Goal: Obtain resource: Obtain resource

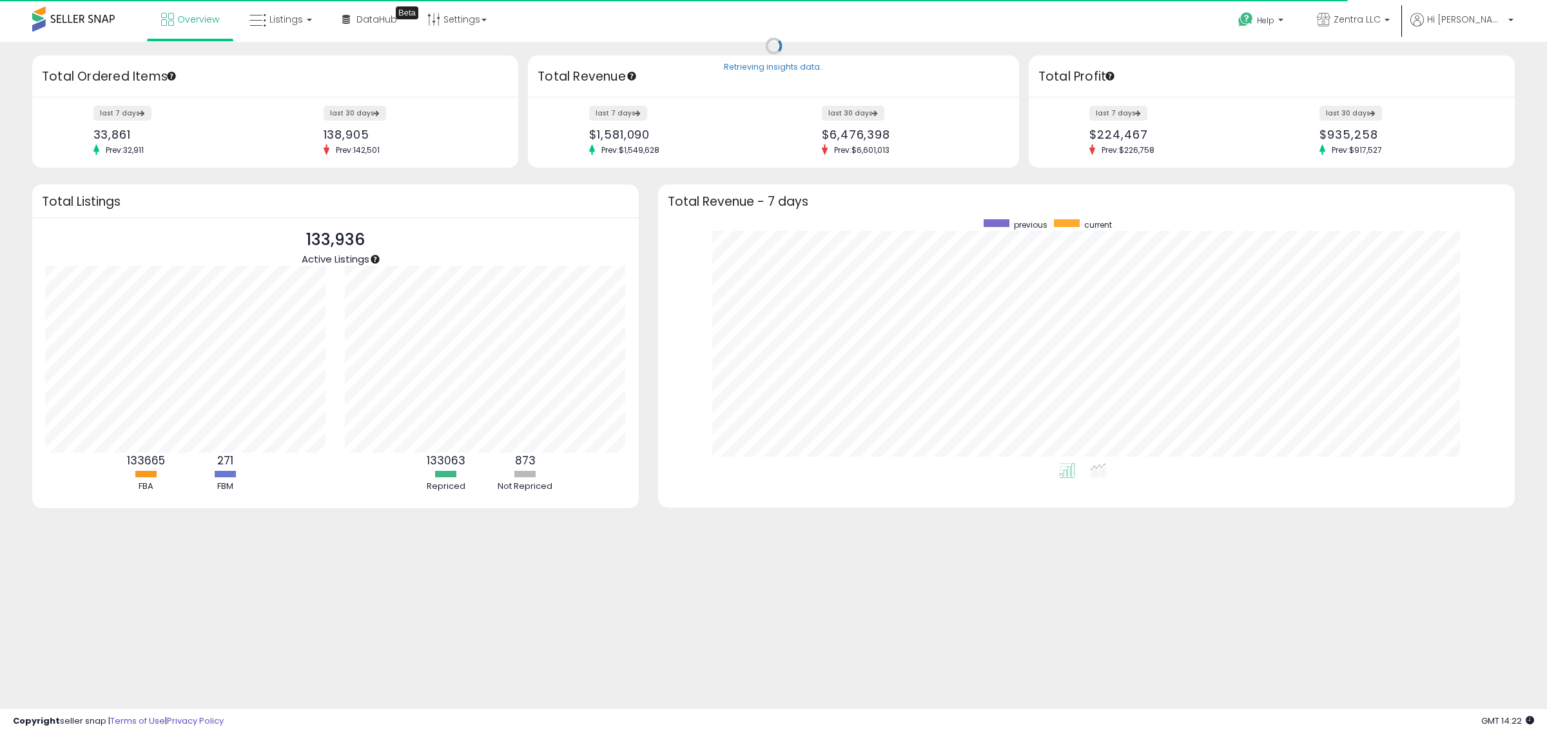
scroll to position [244, 832]
click at [271, 29] on link "Listings" at bounding box center [281, 19] width 82 height 39
click at [288, 62] on icon at bounding box center [290, 63] width 56 height 17
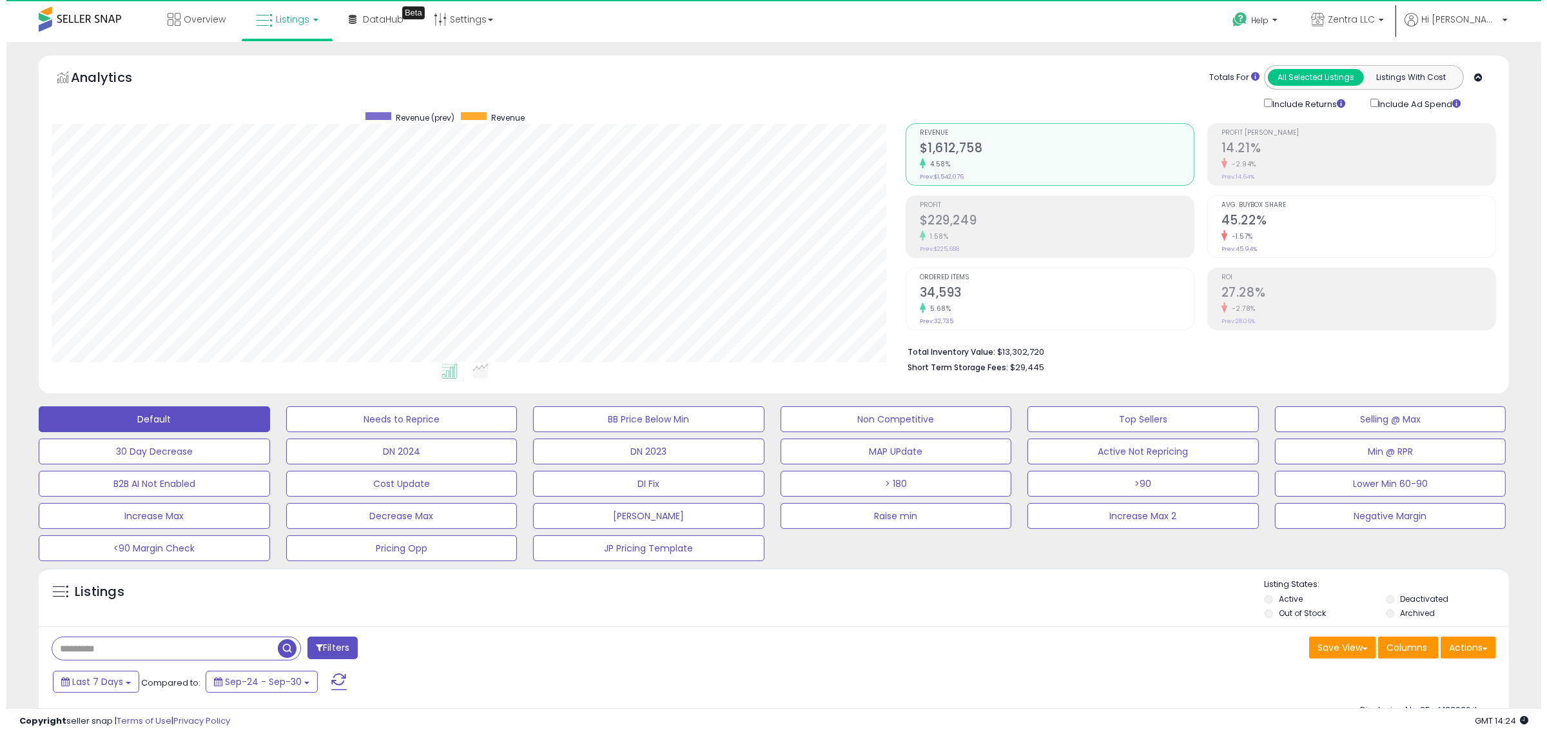
scroll to position [264, 854]
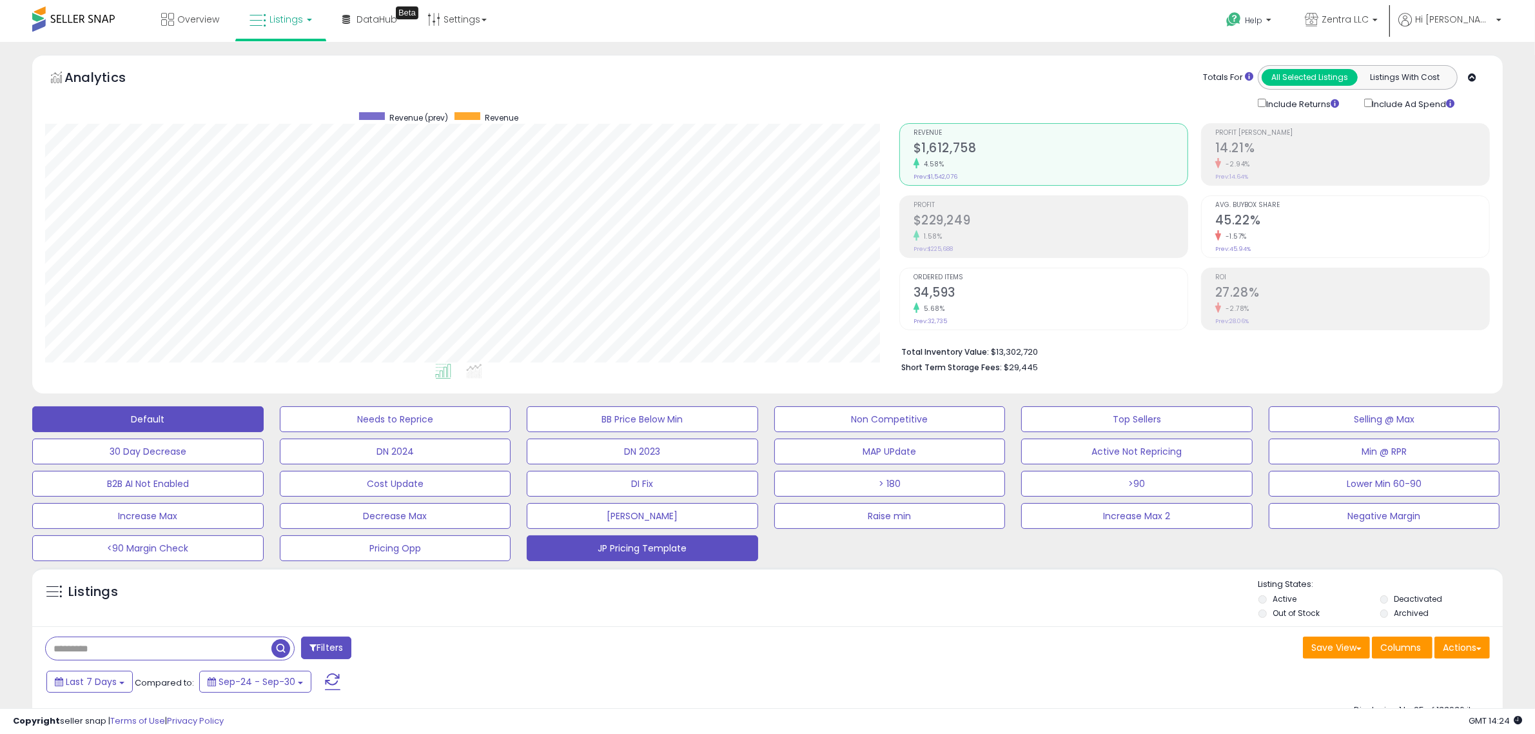
click at [667, 545] on button "JP Pricing Template" at bounding box center [642, 548] width 231 height 26
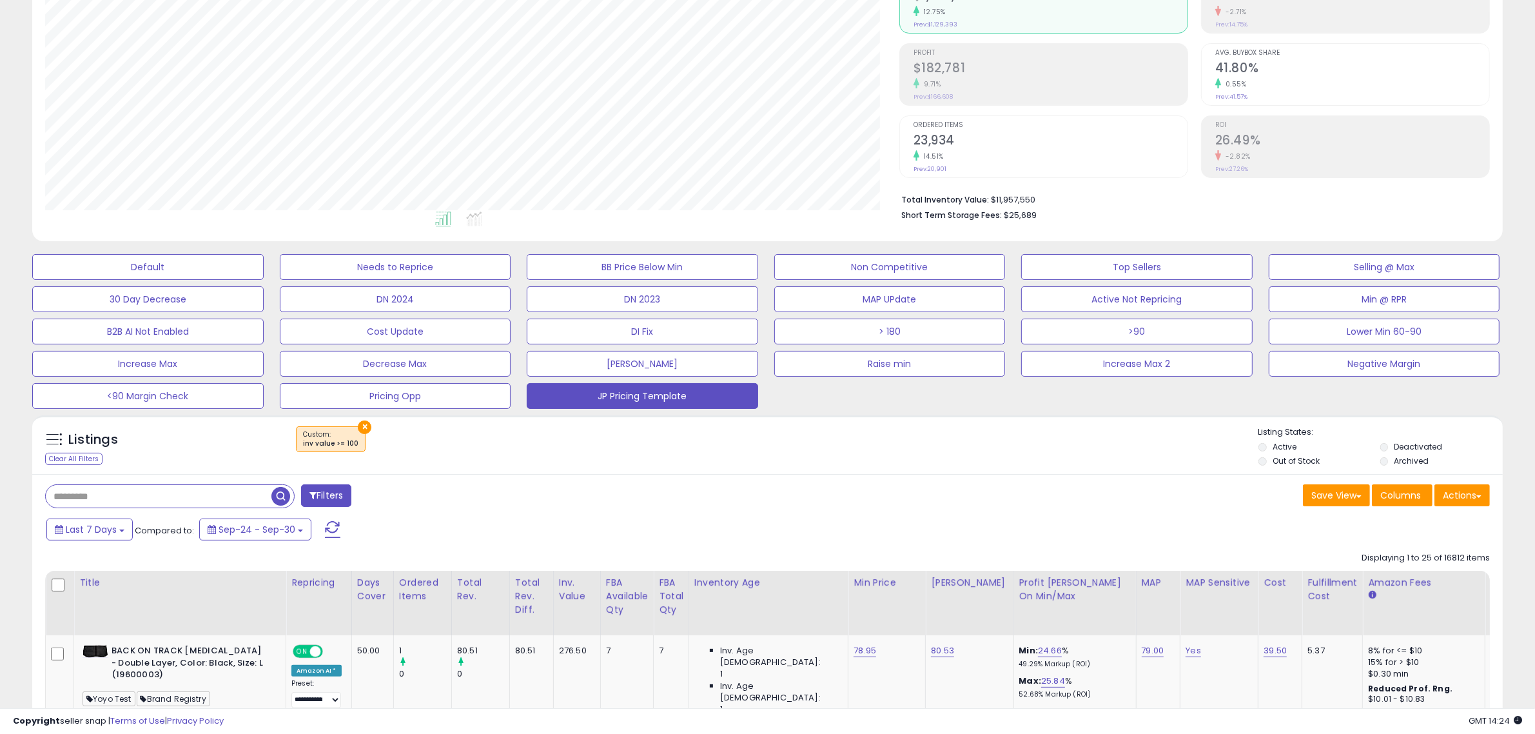
scroll to position [179, 0]
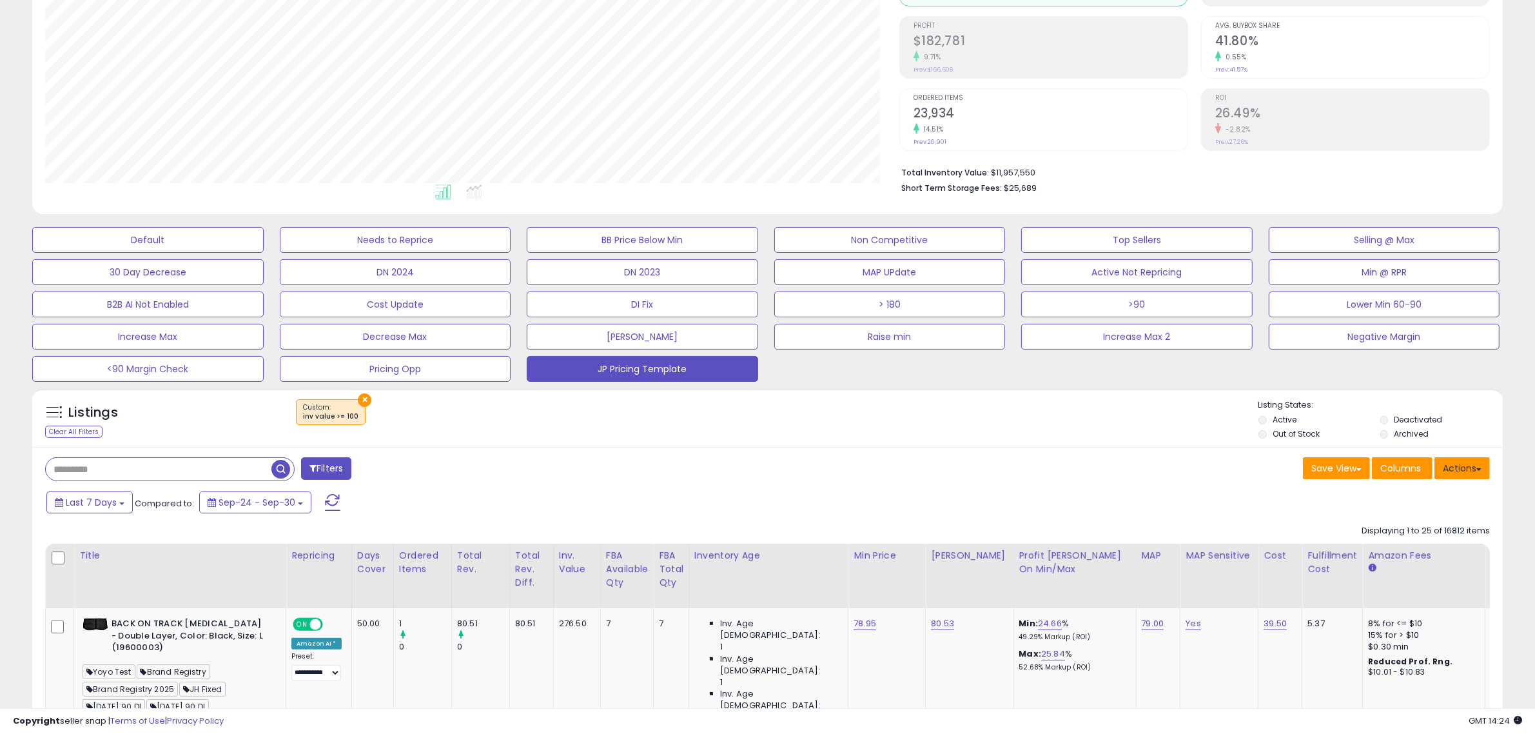
click at [1474, 466] on button "Actions" at bounding box center [1461, 468] width 55 height 22
click at [1392, 551] on link "Export Visible Columns" at bounding box center [1409, 550] width 141 height 20
